Goal: Contribute content: Add original content to the website for others to see

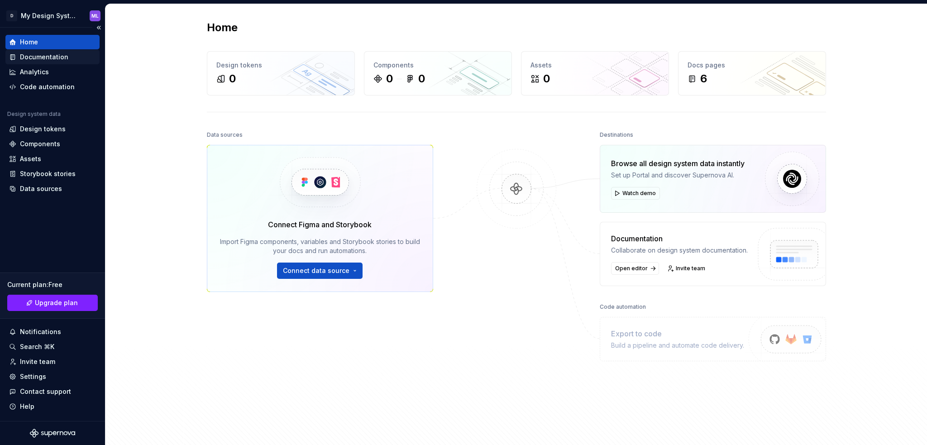
click at [58, 54] on div "Documentation" at bounding box center [44, 56] width 48 height 9
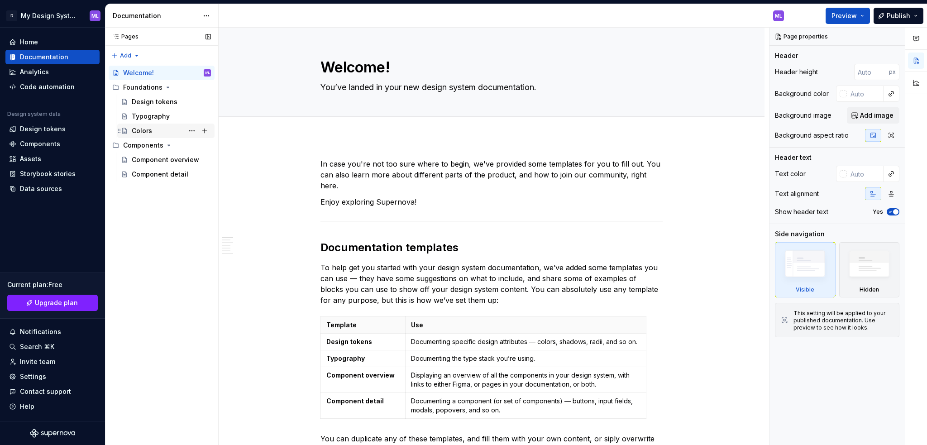
click at [152, 131] on div "Colors" at bounding box center [171, 130] width 79 height 13
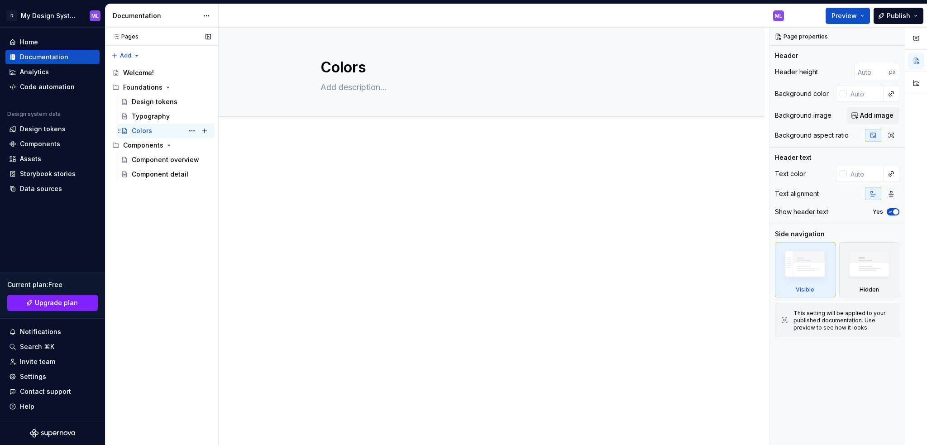
click at [152, 131] on div "Colors ML" at bounding box center [171, 130] width 79 height 13
click at [338, 124] on span "Add tab" at bounding box center [342, 126] width 21 height 7
click at [342, 127] on span "Add tab" at bounding box center [342, 126] width 21 height 7
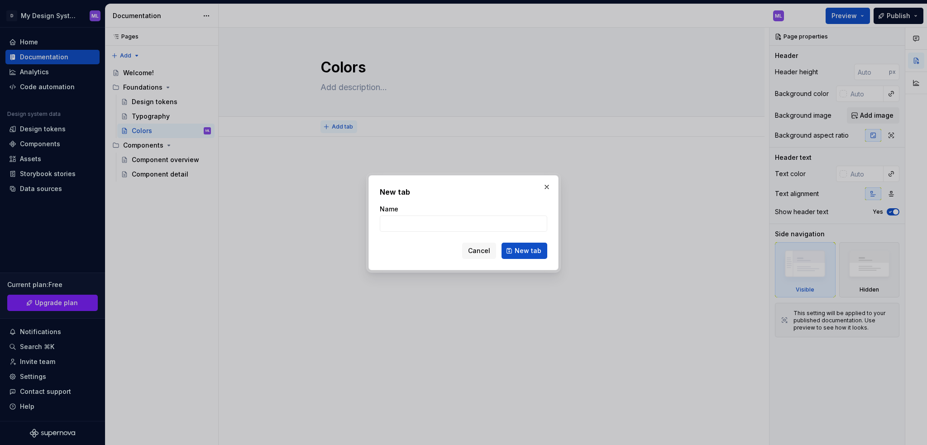
type textarea "*"
type input "Denodo Red"
type textarea "*"
type input "Denodo Red"
click at [524, 247] on span "New tab" at bounding box center [527, 250] width 27 height 9
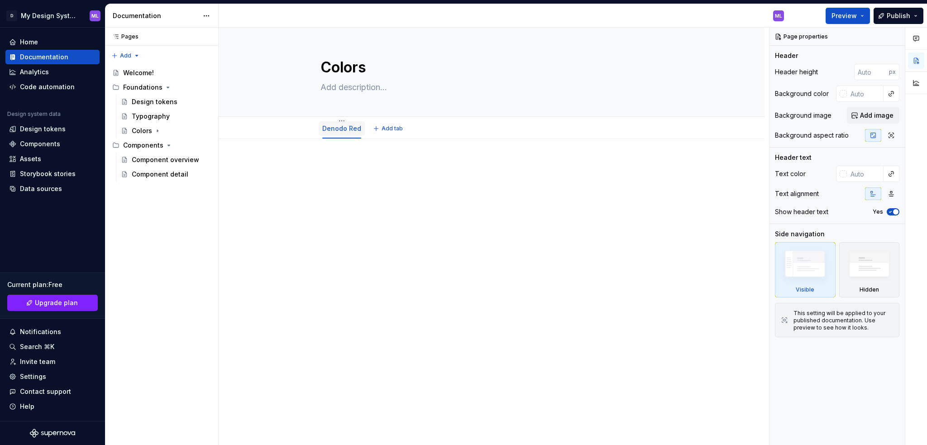
click at [332, 130] on link "Denodo Red" at bounding box center [341, 128] width 39 height 8
type textarea "*"
click at [845, 92] on div at bounding box center [842, 93] width 7 height 7
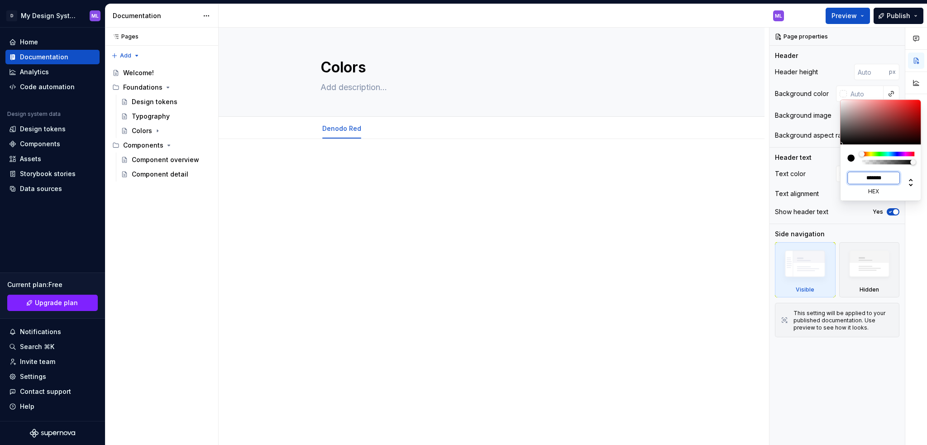
click at [878, 176] on input "*******" at bounding box center [873, 177] width 52 height 13
drag, startPoint x: 886, startPoint y: 178, endPoint x: 864, endPoint y: 184, distance: 23.1
click at [864, 184] on div "******* hex" at bounding box center [873, 183] width 52 height 24
paste input
type input "#F05149"
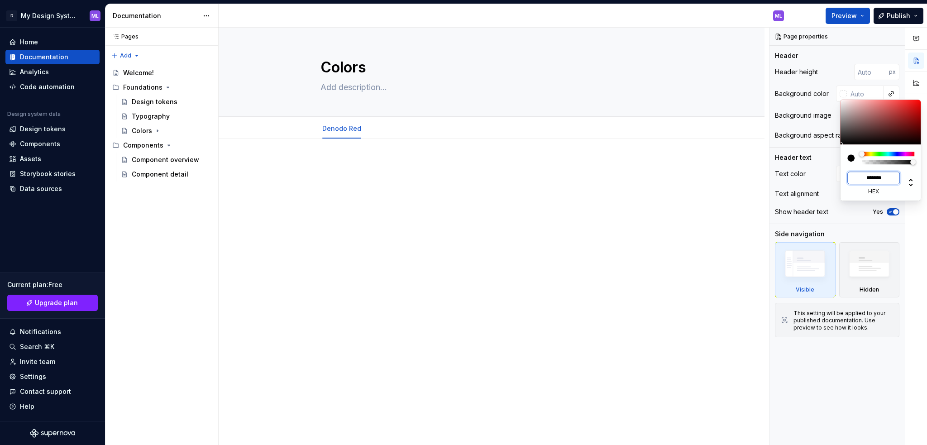
type input "*******"
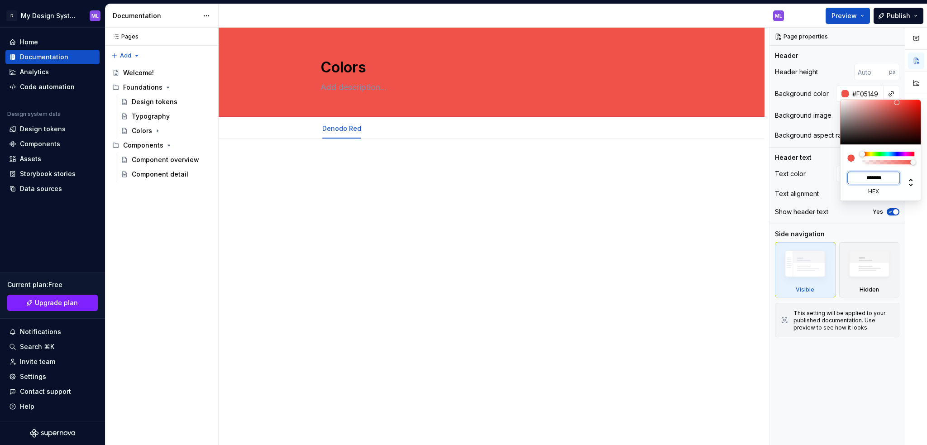
type textarea "*"
click at [340, 133] on html "D My Design System ML Home Documentation Analytics Code automation Design syste…" at bounding box center [463, 222] width 927 height 445
drag, startPoint x: 889, startPoint y: 177, endPoint x: 866, endPoint y: 181, distance: 22.9
click at [866, 181] on input "*******" at bounding box center [873, 177] width 52 height 13
type input "***"
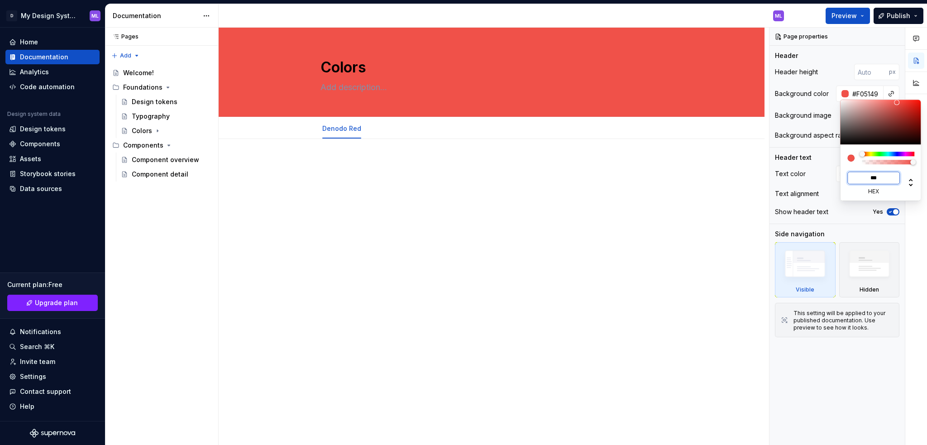
type input "#FFFFFF"
type input "****"
type textarea "*"
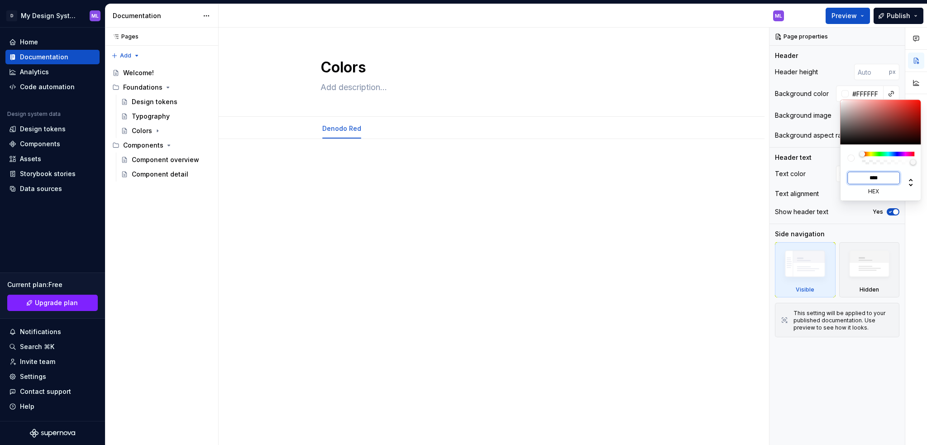
type input "*******"
click at [594, 190] on html "D My Design System ML Home Documentation Analytics Code automation Design syste…" at bounding box center [463, 222] width 927 height 445
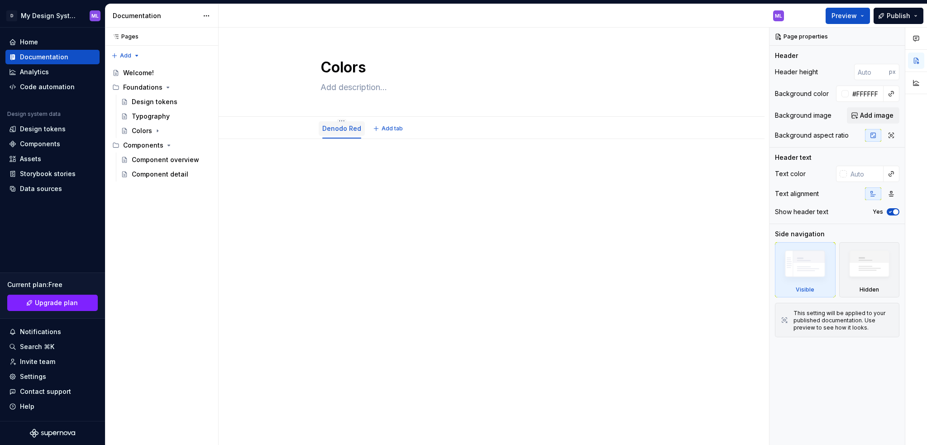
click at [338, 131] on html "D My Design System ML Home Documentation Analytics Code automation Design syste…" at bounding box center [463, 222] width 927 height 445
click at [338, 131] on link "Denodo Red" at bounding box center [341, 128] width 39 height 8
click at [333, 125] on link "Denodo Red" at bounding box center [341, 128] width 39 height 8
click at [136, 128] on div "Colors" at bounding box center [142, 130] width 20 height 9
click at [164, 148] on div "Denodo Red" at bounding box center [159, 145] width 39 height 9
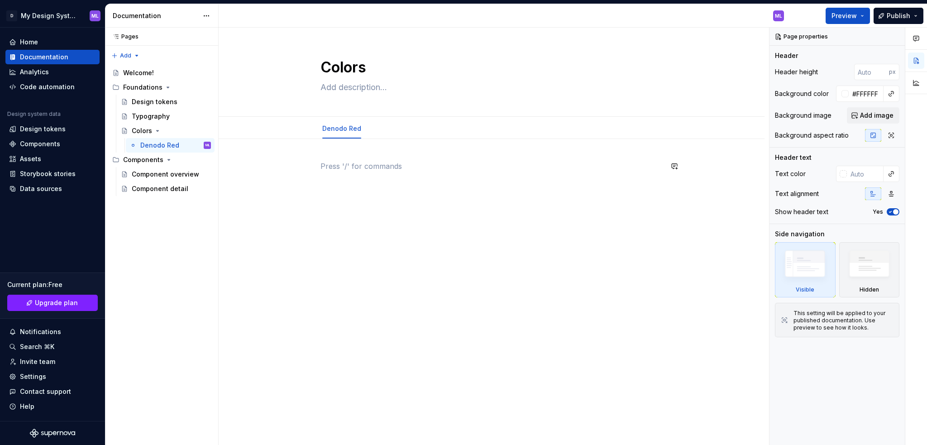
click at [342, 177] on div at bounding box center [491, 178] width 342 height 34
click at [304, 168] on button "button" at bounding box center [301, 166] width 13 height 13
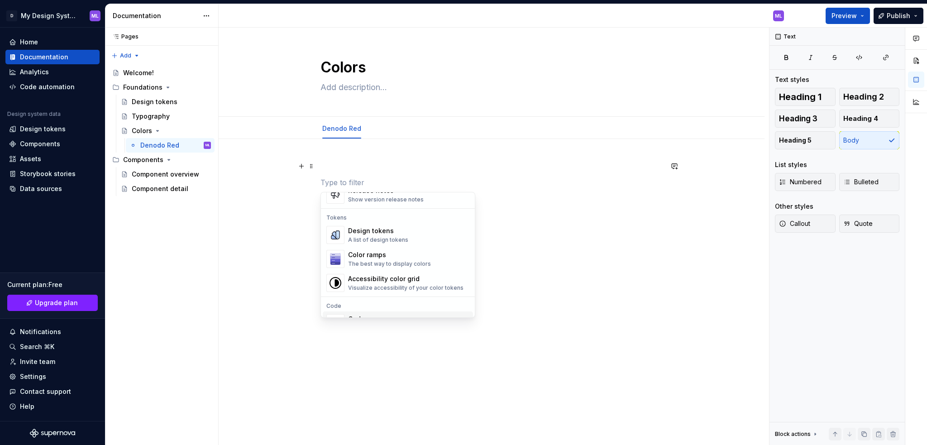
scroll to position [628, 0]
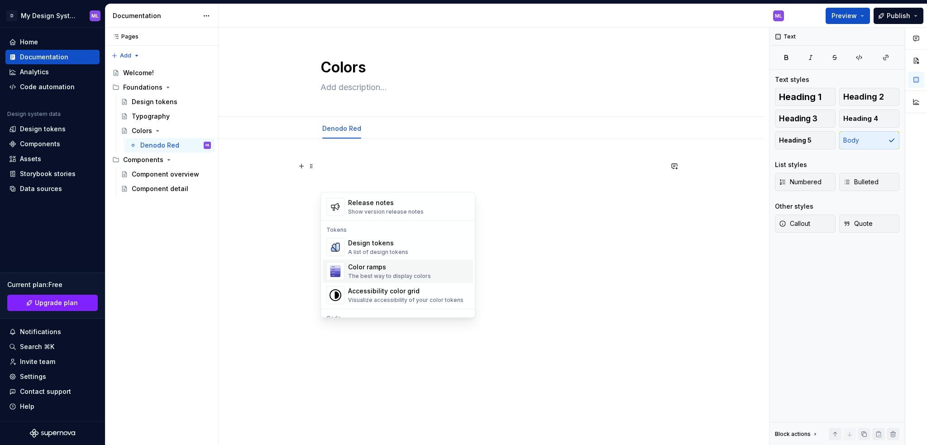
click at [407, 275] on div "The best way to display colors" at bounding box center [389, 275] width 83 height 7
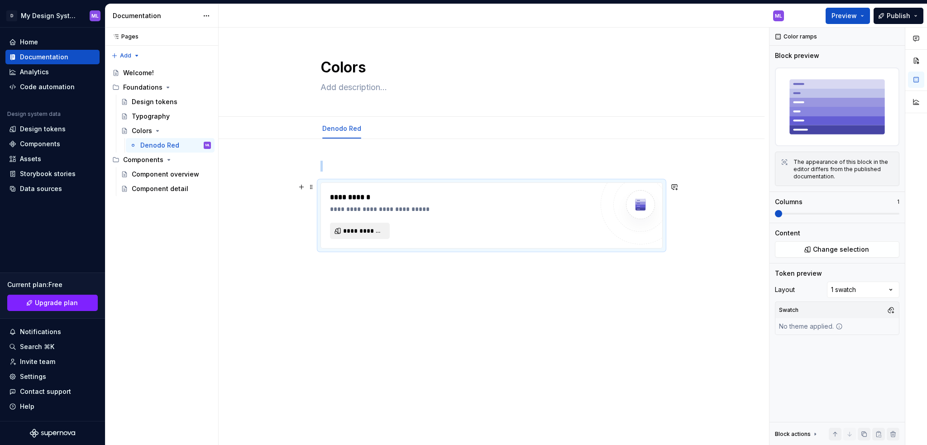
click at [380, 229] on span "**********" at bounding box center [363, 230] width 41 height 9
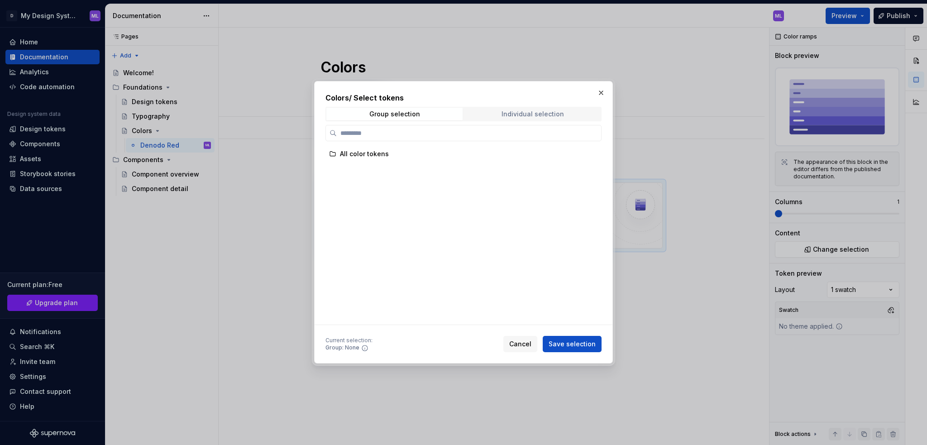
click at [565, 112] on span "Individual selection" at bounding box center [532, 114] width 136 height 13
click at [433, 114] on span "Group selection" at bounding box center [394, 114] width 136 height 13
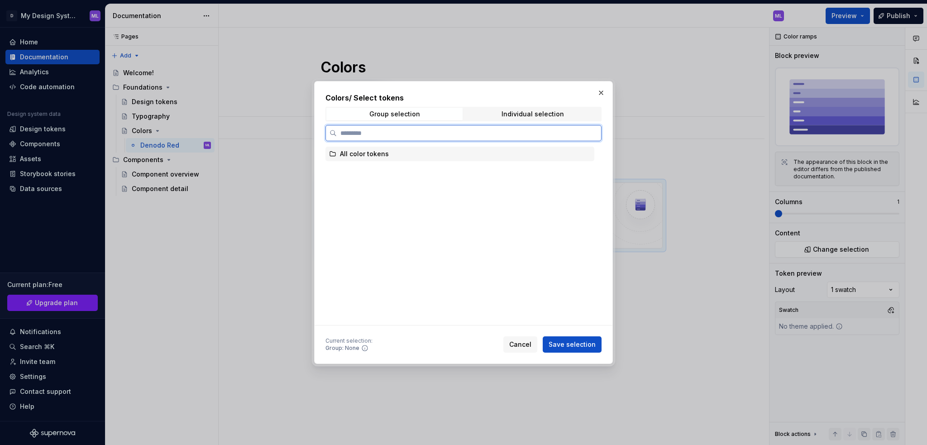
click at [373, 151] on div "All color tokens" at bounding box center [364, 153] width 49 height 9
click at [529, 156] on div "All color tokens" at bounding box center [459, 154] width 269 height 14
click at [511, 340] on button "Cancel" at bounding box center [520, 344] width 34 height 16
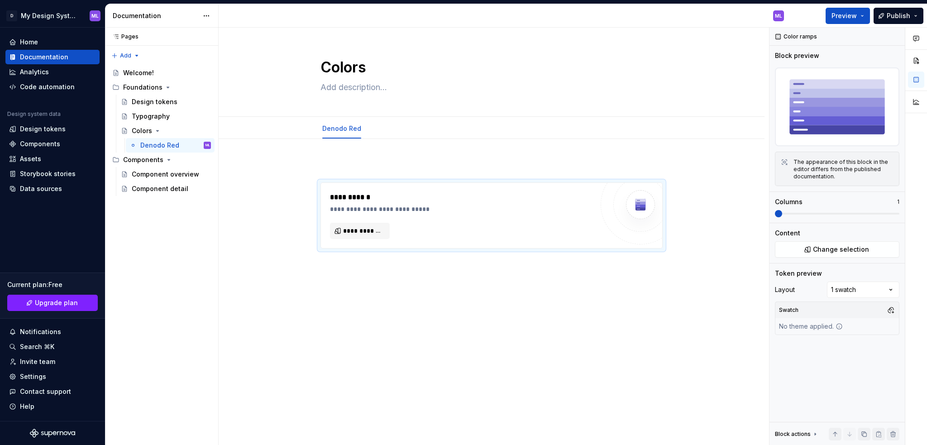
type textarea "*"
